Goal: Task Accomplishment & Management: Complete application form

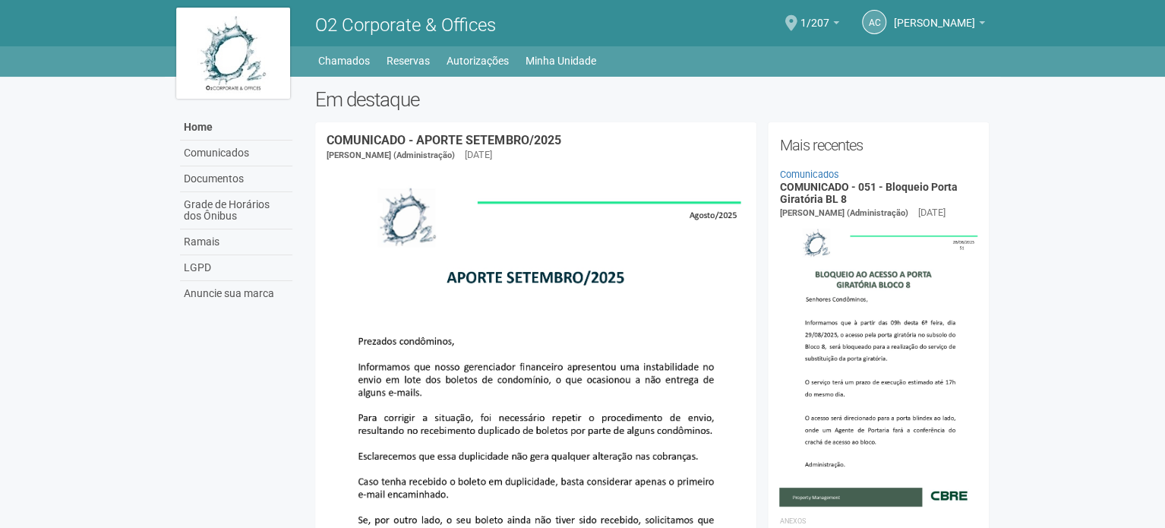
click at [798, 23] on span at bounding box center [792, 23] width 12 height 16
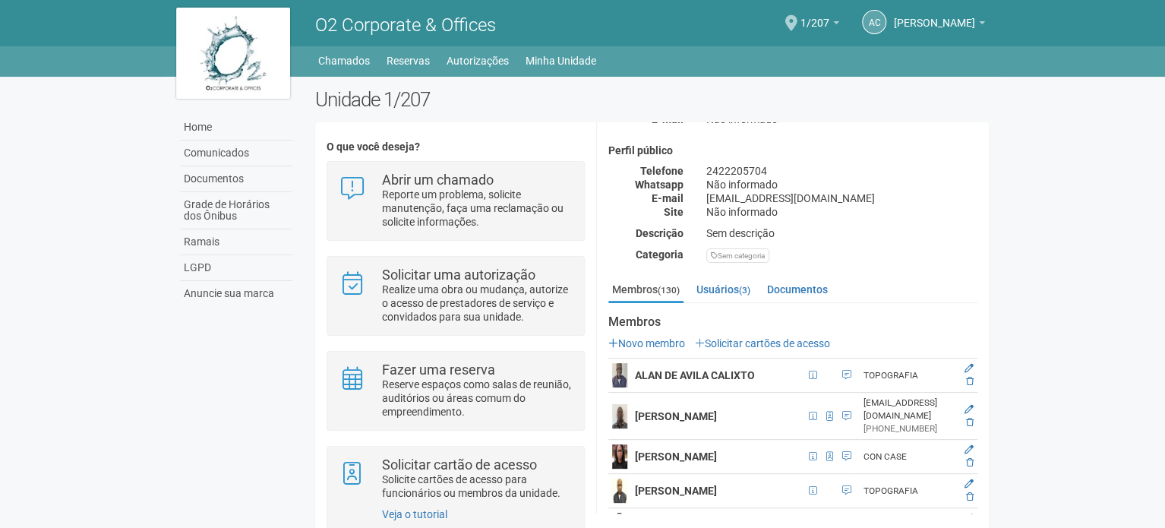
scroll to position [152, 0]
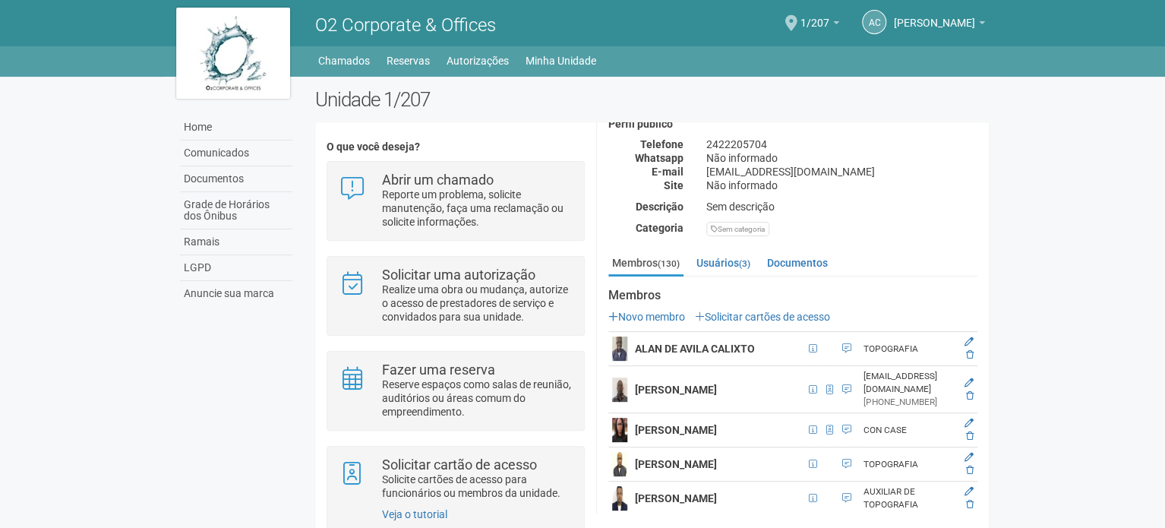
click at [739, 311] on link "Solicitar cartões de acesso" at bounding box center [762, 317] width 135 height 12
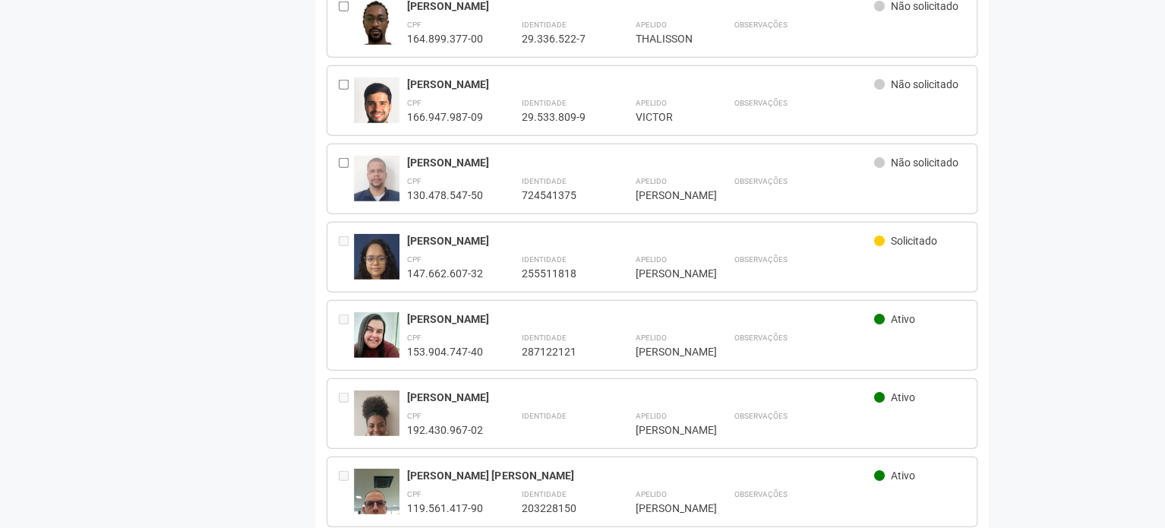
scroll to position [1899, 0]
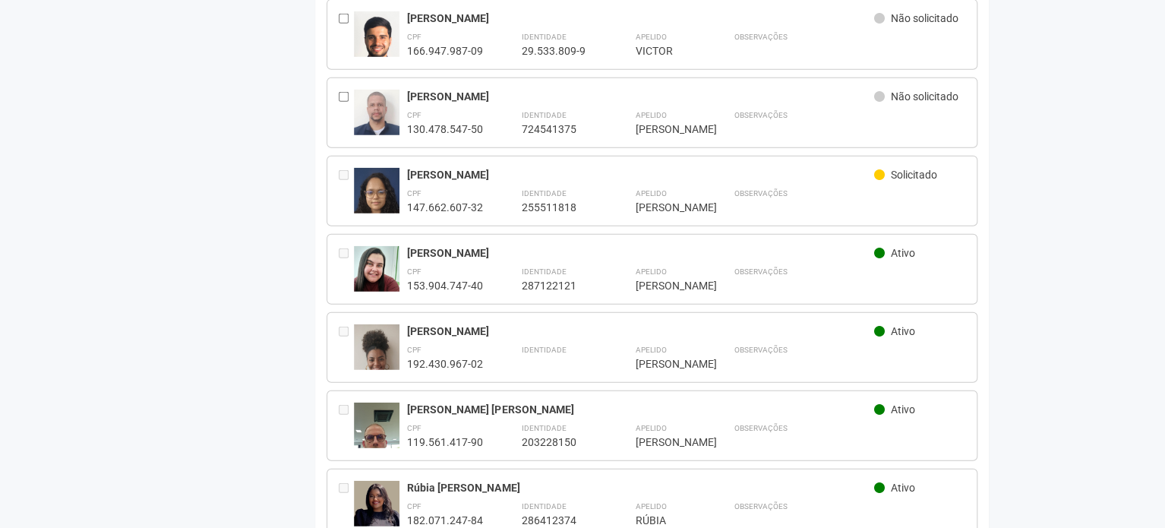
click at [878, 169] on icon at bounding box center [879, 174] width 11 height 11
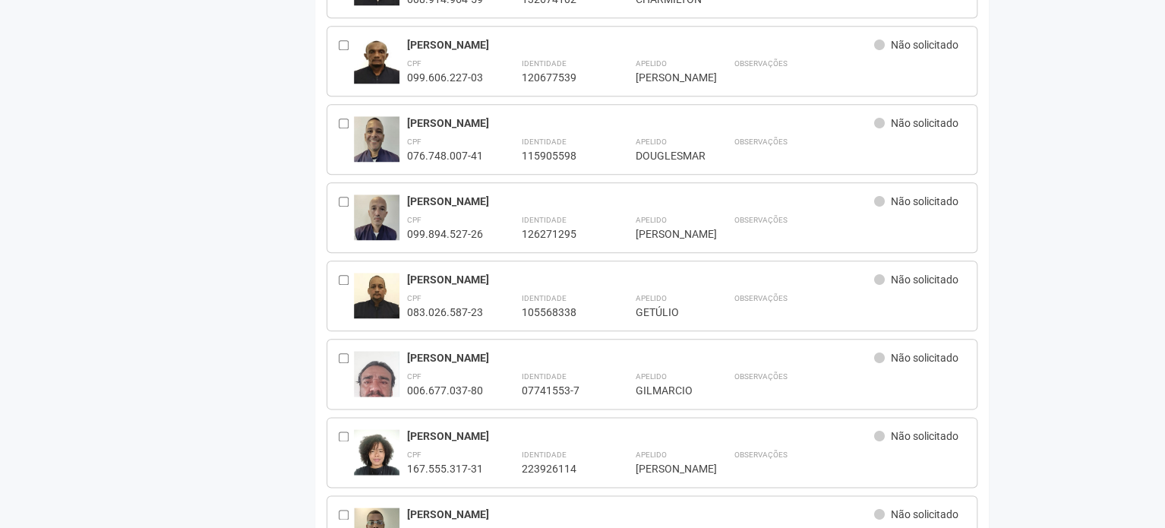
scroll to position [0, 0]
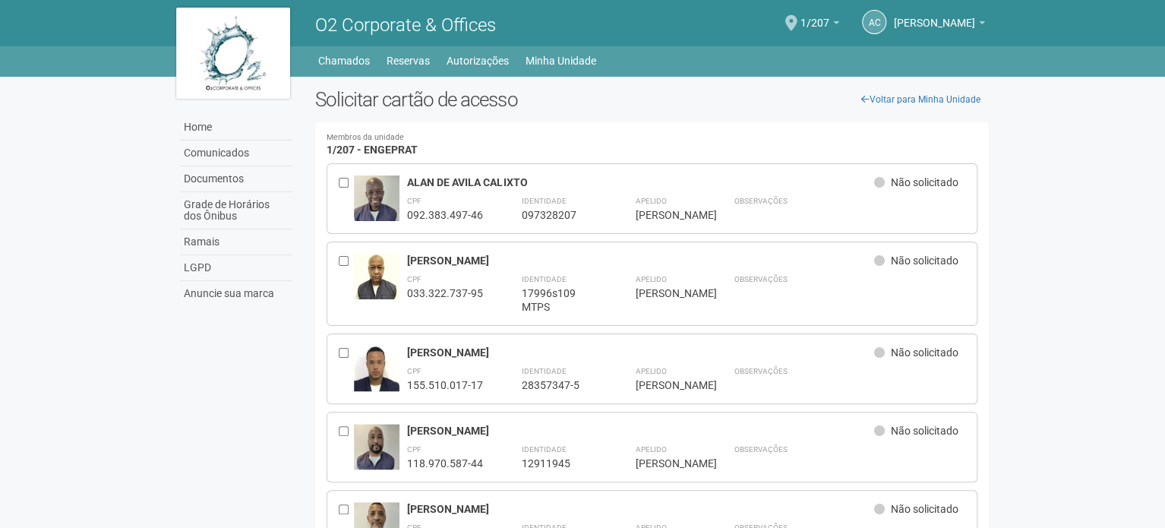
drag, startPoint x: 438, startPoint y: 334, endPoint x: 351, endPoint y: 12, distance: 332.8
click at [219, 125] on link "Home" at bounding box center [236, 128] width 112 height 26
